Goal: Information Seeking & Learning: Learn about a topic

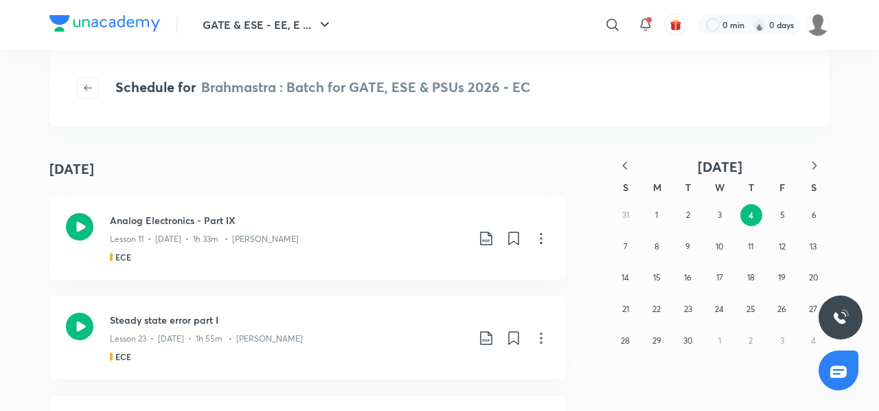
click at [629, 163] on icon "button" at bounding box center [625, 166] width 14 height 14
click at [624, 168] on icon "button" at bounding box center [625, 166] width 14 height 14
click at [757, 350] on button "31" at bounding box center [751, 341] width 22 height 22
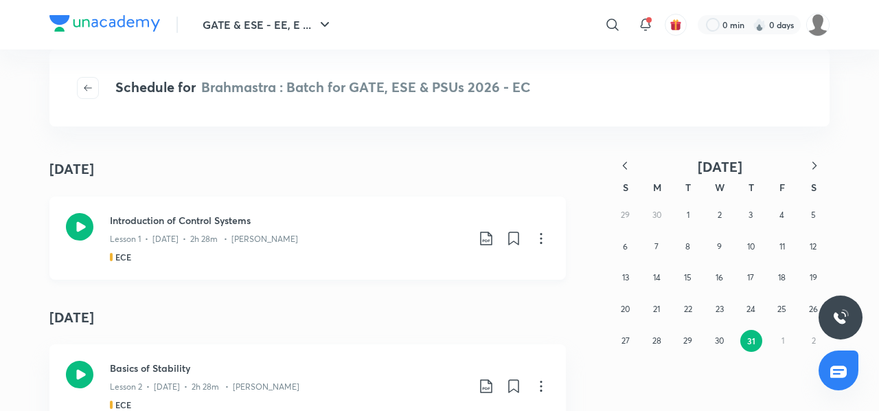
click at [135, 222] on h3 "Introduction of Control Systems" at bounding box center [288, 220] width 357 height 14
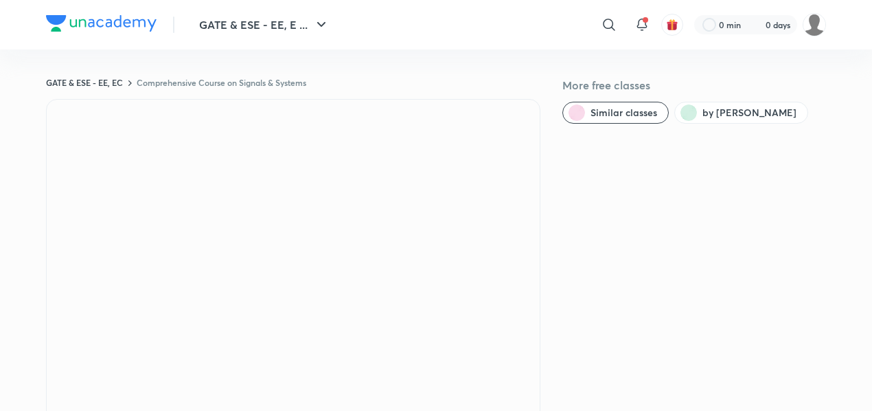
scroll to position [38, 0]
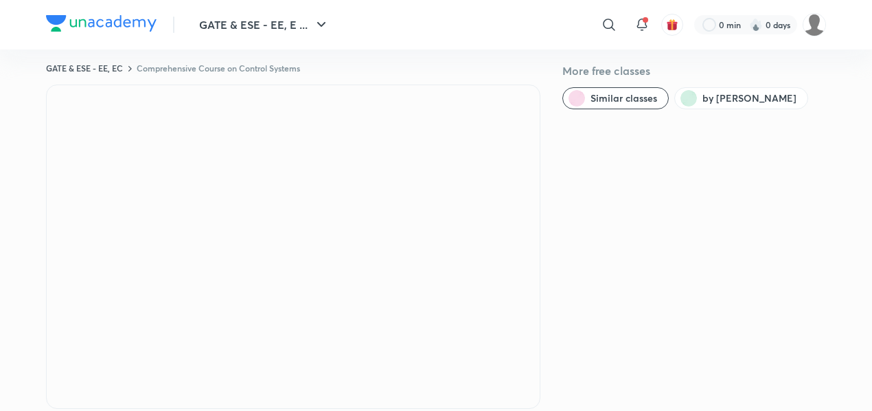
scroll to position [15, 0]
